Goal: Task Accomplishment & Management: Use online tool/utility

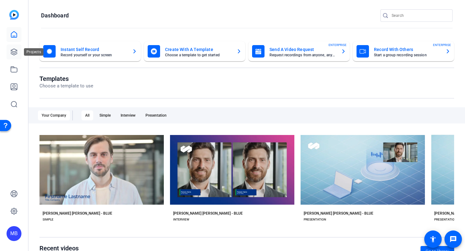
click at [16, 58] on link at bounding box center [14, 51] width 15 height 15
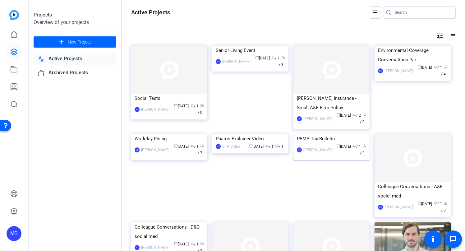
click at [359, 134] on img at bounding box center [332, 134] width 76 height 0
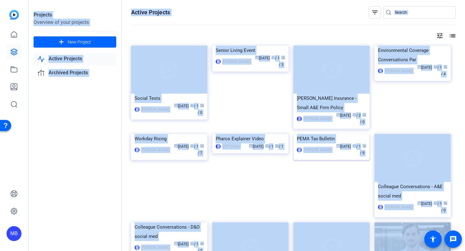
click at [359, 139] on div "Projects Overview of your projects add New Project Active Projects Archived Pro…" at bounding box center [247, 125] width 437 height 251
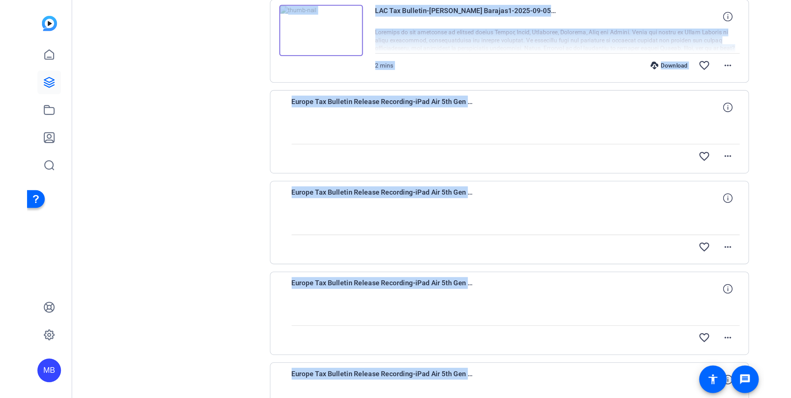
scroll to position [318, 0]
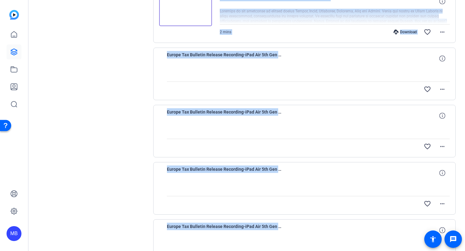
click at [319, 58] on div "Europe Tax Bulletin Release Recording-iPad Air 5th Gen -WiFi--2025-08-28-10-24-…" at bounding box center [308, 58] width 283 height 15
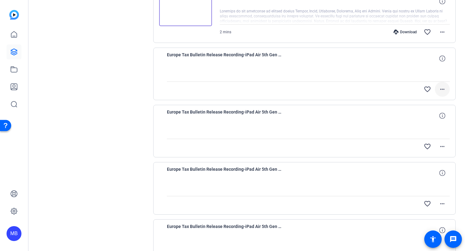
click at [448, 87] on span at bounding box center [442, 89] width 15 height 15
click at [438, 103] on span "Upload" at bounding box center [432, 102] width 25 height 7
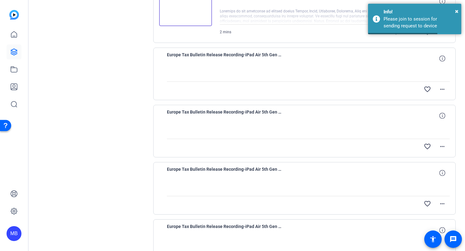
click at [392, 64] on div "Europe Tax Bulletin Release Recording-iPad Air 5th Gen -WiFi--2025-08-28-10-24-…" at bounding box center [308, 58] width 283 height 15
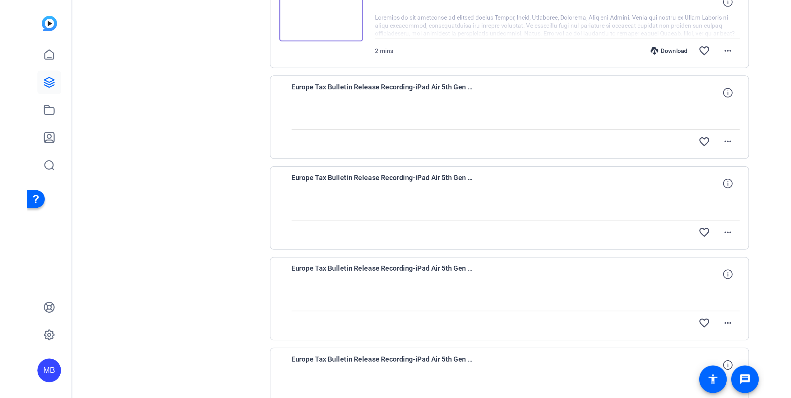
scroll to position [277, 0]
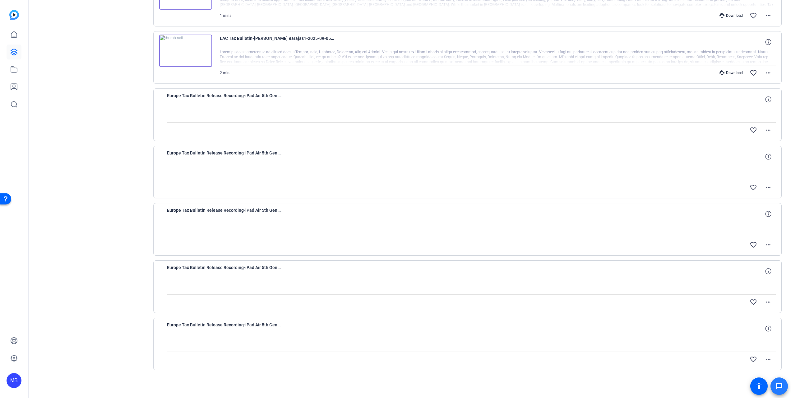
click at [465, 251] on mat-icon "message" at bounding box center [779, 385] width 7 height 7
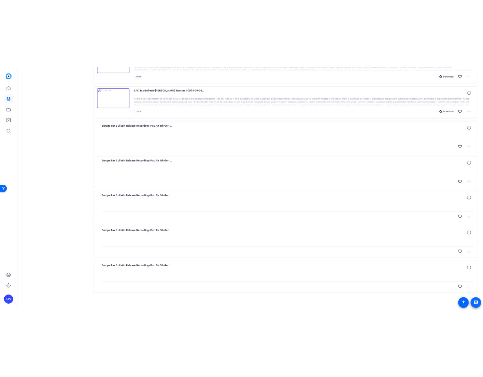
scroll to position [0, 0]
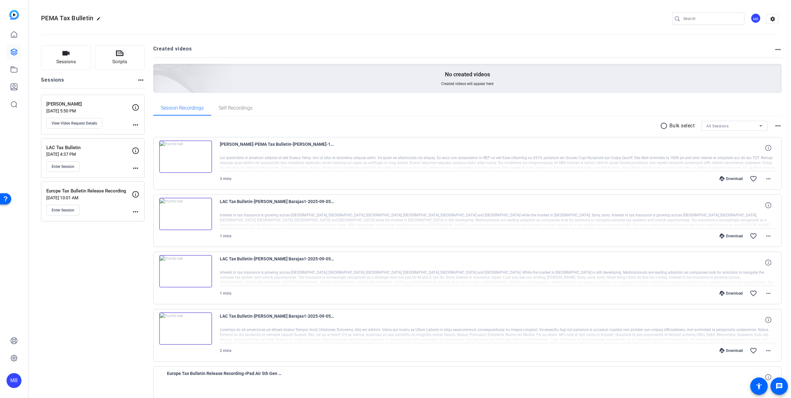
click at [97, 191] on p "Europe Tax Bulletin Release Recording" at bounding box center [89, 190] width 86 height 7
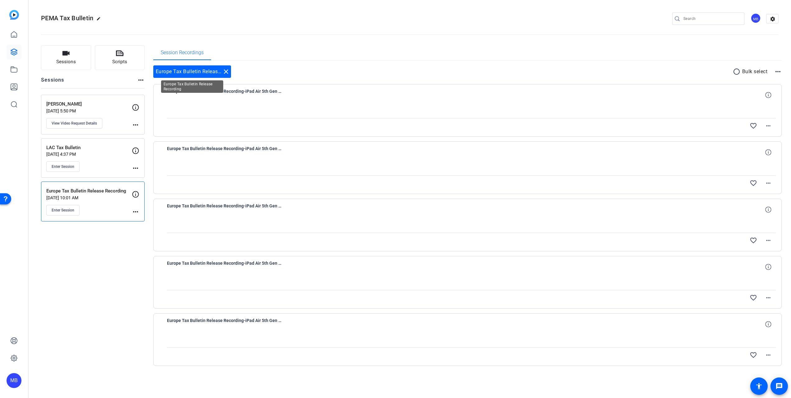
click at [186, 73] on div "Europe Tax Bulletin Release Recording close" at bounding box center [192, 71] width 78 height 12
click at [69, 210] on span "Enter Session" at bounding box center [63, 210] width 23 height 5
click at [465, 251] on mat-icon "message" at bounding box center [779, 385] width 7 height 7
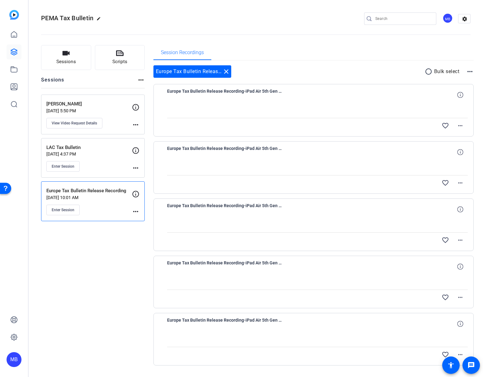
drag, startPoint x: 168, startPoint y: 15, endPoint x: 172, endPoint y: 14, distance: 4.8
click at [168, 15] on div "PEMA Tax Bulletin edit MB settings" at bounding box center [255, 18] width 429 height 9
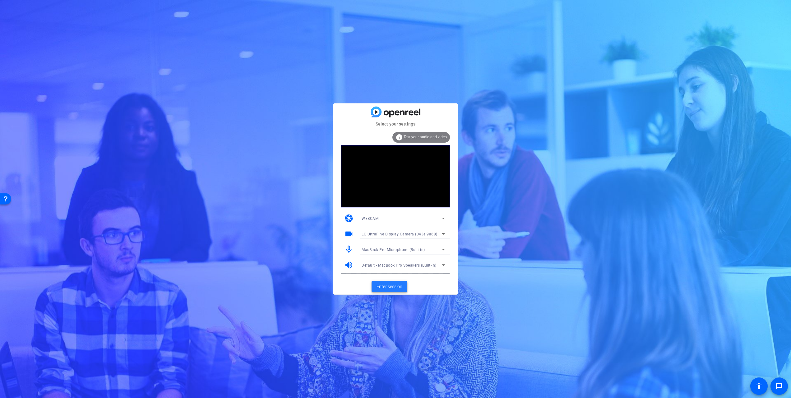
click at [398, 283] on span "Enter session" at bounding box center [390, 286] width 26 height 7
